Goal: Task Accomplishment & Management: Manage account settings

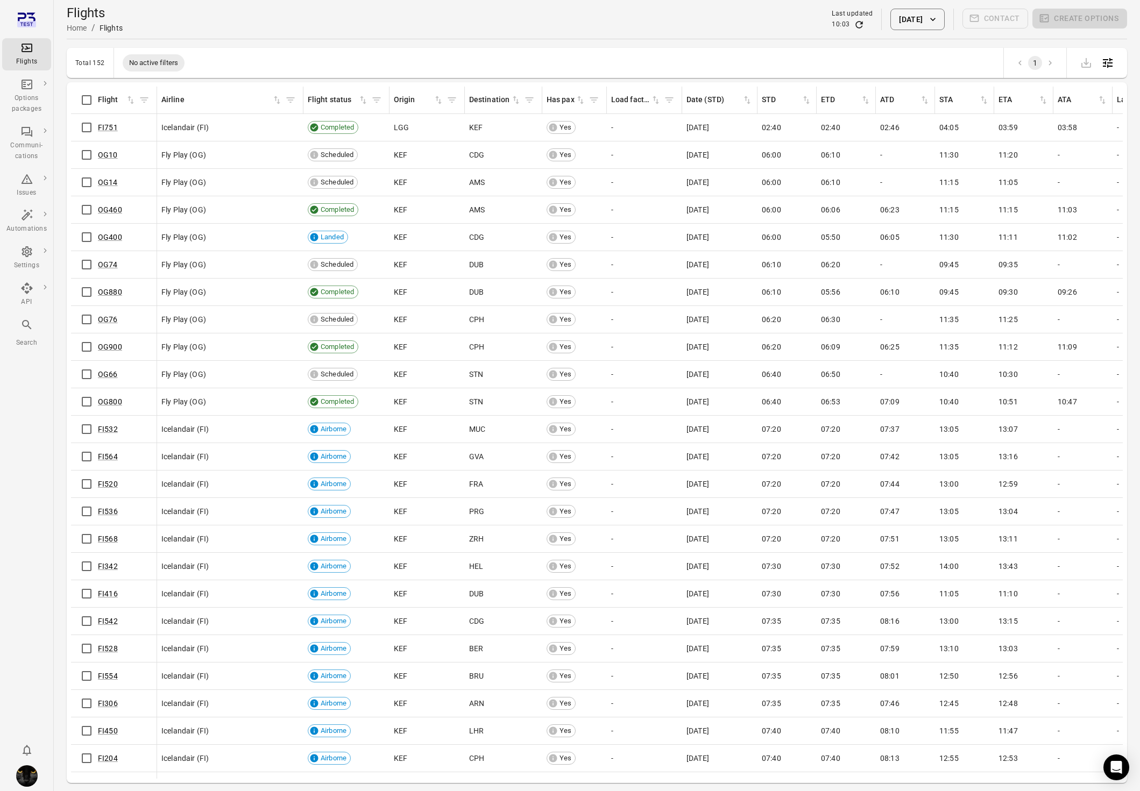
click at [29, 19] on icon "Main navigation" at bounding box center [26, 20] width 19 height 19
click at [23, 57] on div "Flights" at bounding box center [26, 61] width 40 height 11
drag, startPoint x: 1111, startPoint y: 1, endPoint x: 1102, endPoint y: -30, distance: 31.8
click at [1102, 0] on html "Flights Options packages Communi-cations Issues Automations Settings API Search…" at bounding box center [570, 413] width 1140 height 826
click at [890, 15] on button "[DATE]" at bounding box center [917, 20] width 54 height 22
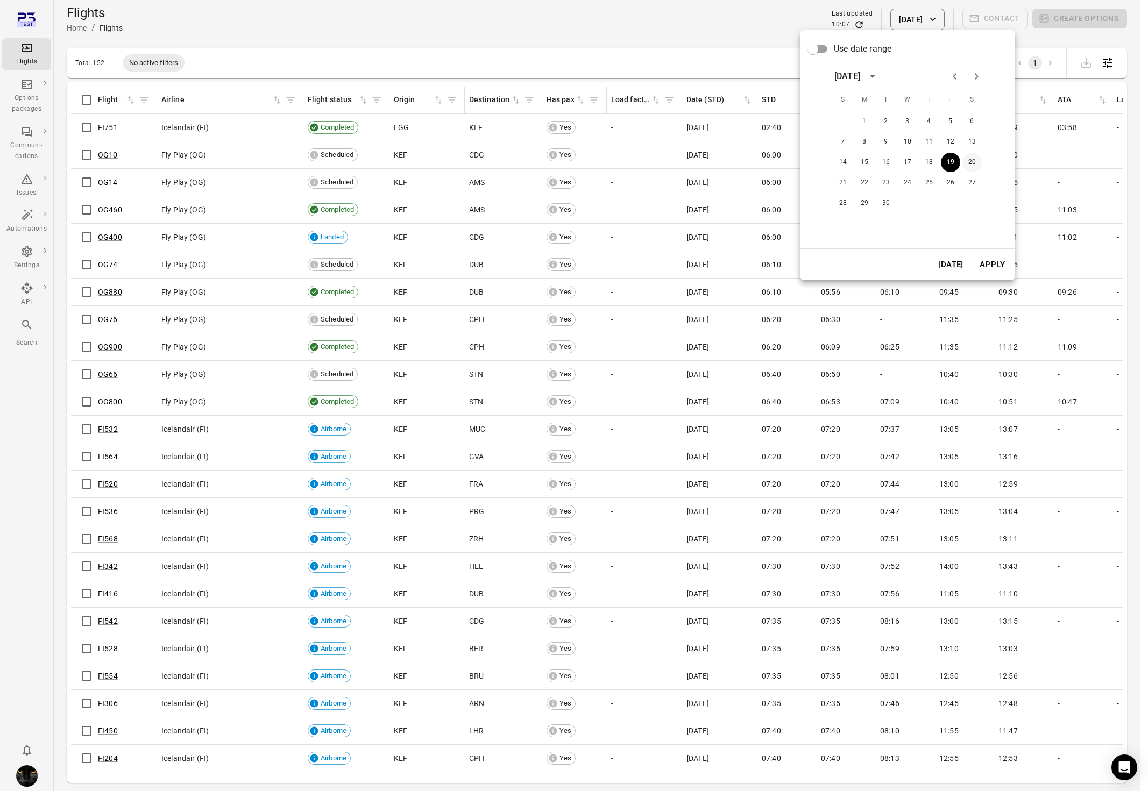
click at [969, 159] on button "20" at bounding box center [971, 162] width 19 height 19
click at [992, 264] on button "Apply" at bounding box center [991, 264] width 37 height 23
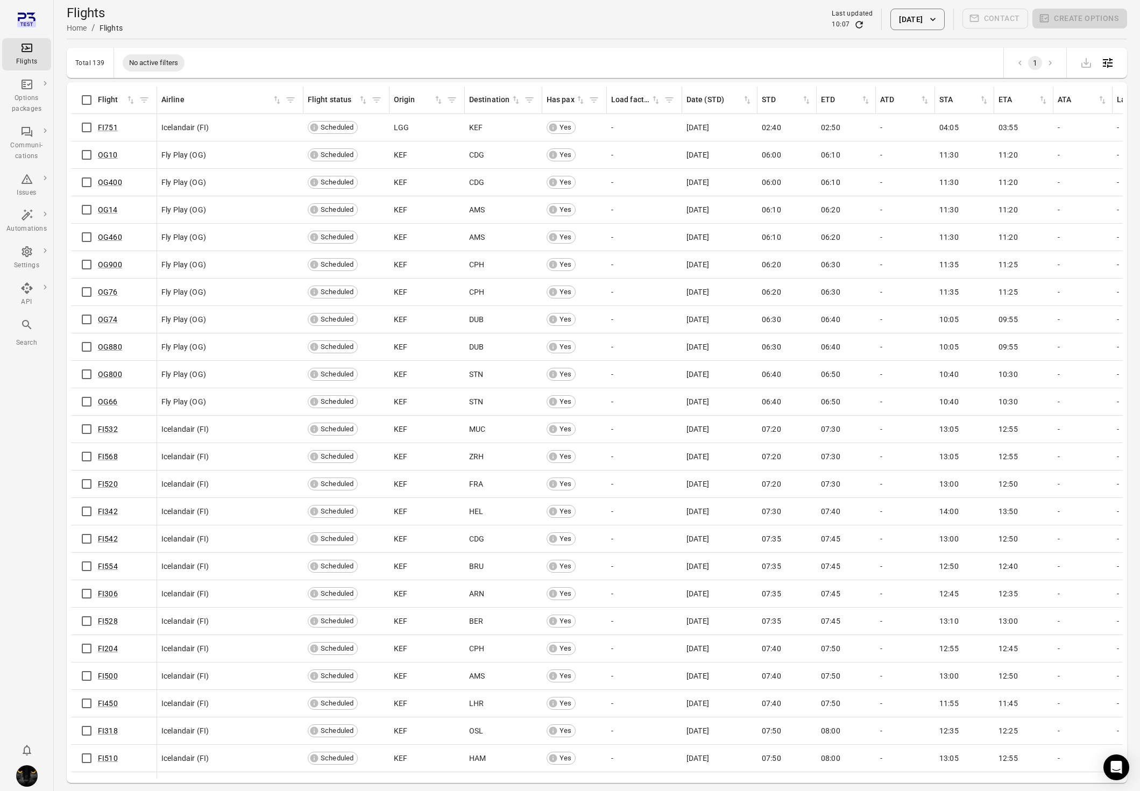
click at [910, 19] on button "[DATE]" at bounding box center [917, 20] width 54 height 22
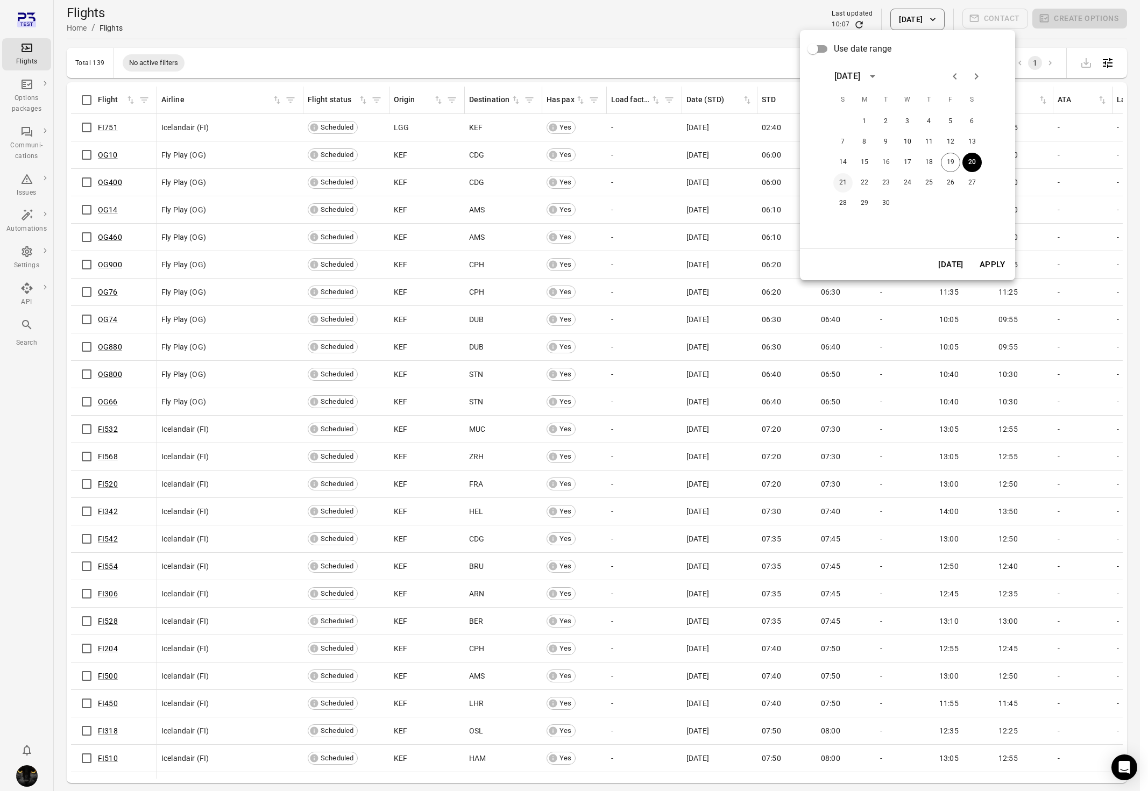
click at [849, 186] on button "21" at bounding box center [842, 182] width 19 height 19
click at [996, 265] on button "Apply" at bounding box center [991, 264] width 37 height 23
